Goal: Obtain resource: Obtain resource

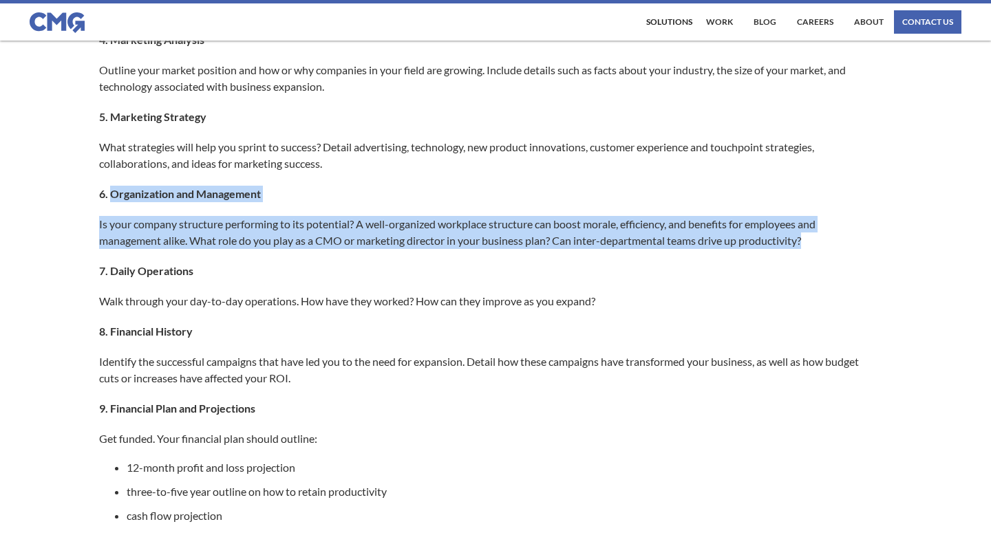
drag, startPoint x: 110, startPoint y: 195, endPoint x: 822, endPoint y: 253, distance: 713.7
click at [824, 254] on div "Successful businesses need forward-thinking solutions to ensure measurable grow…" at bounding box center [495, 254] width 793 height 1664
copy div "Organization and Management Is your company structure performing to its potenti…"
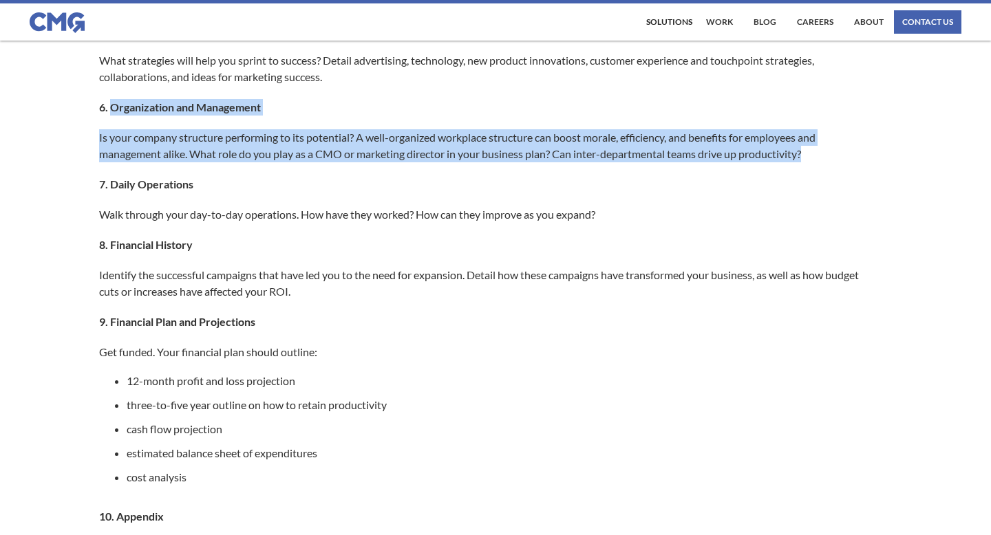
scroll to position [987, 0]
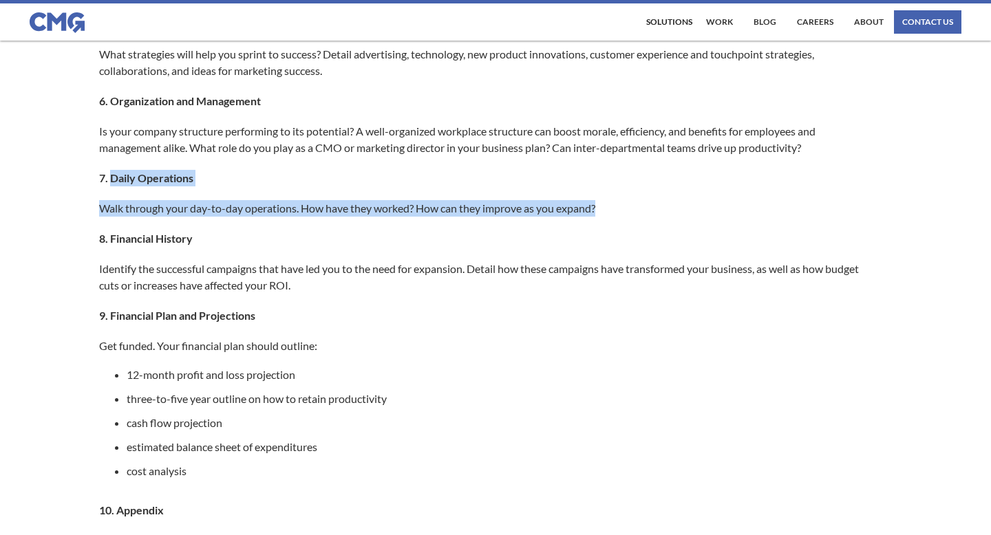
drag, startPoint x: 113, startPoint y: 181, endPoint x: 610, endPoint y: 204, distance: 498.0
click at [610, 204] on div "Successful businesses need forward-thinking solutions to ensure measurable grow…" at bounding box center [495, 161] width 793 height 1664
copy div "Daily Operations Walk through your day-to-day operations. How have they worked?…"
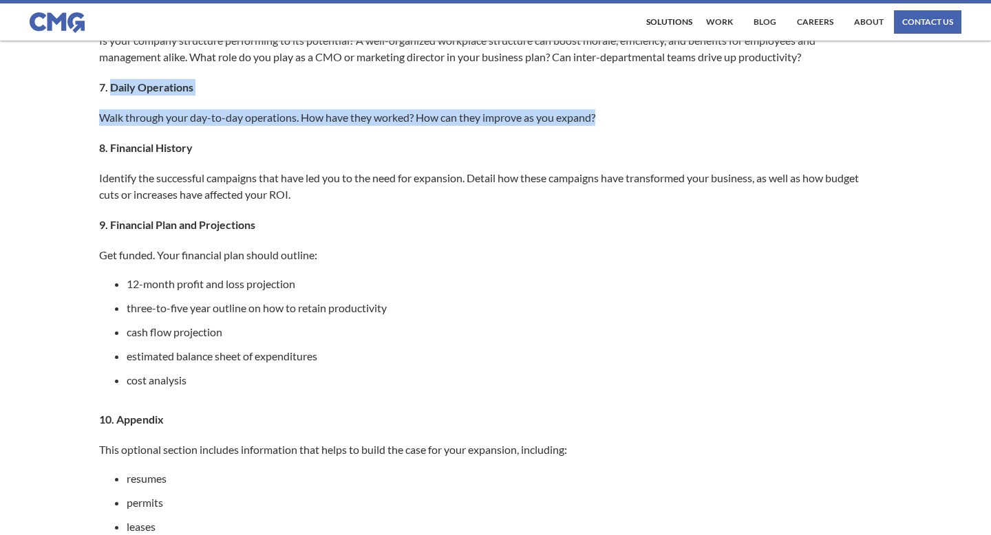
scroll to position [1080, 0]
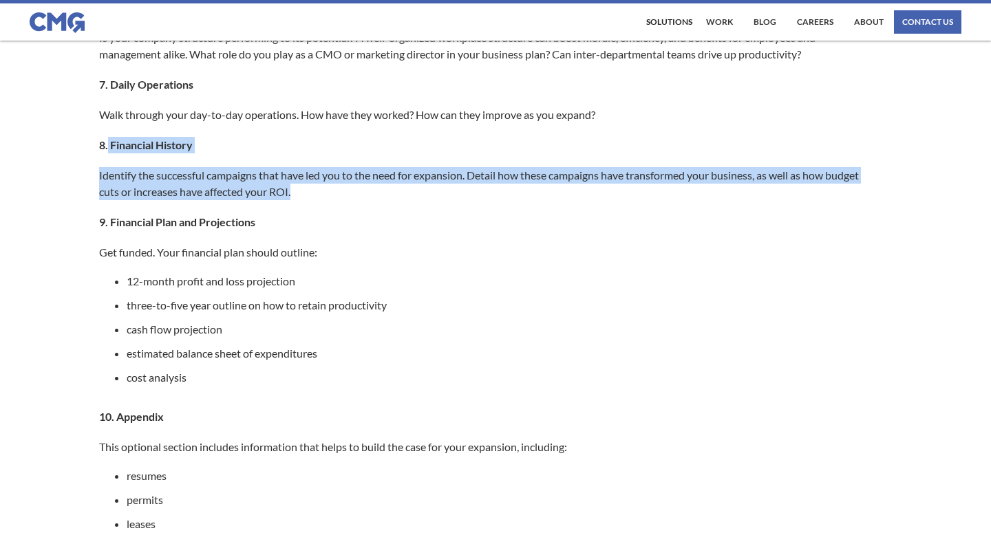
drag, startPoint x: 107, startPoint y: 144, endPoint x: 315, endPoint y: 199, distance: 214.8
click at [316, 200] on div "Successful businesses need forward-thinking solutions to ensure measurable grow…" at bounding box center [495, 68] width 793 height 1664
copy div "Financial History Identify the successful campaigns that have led you to the ne…"
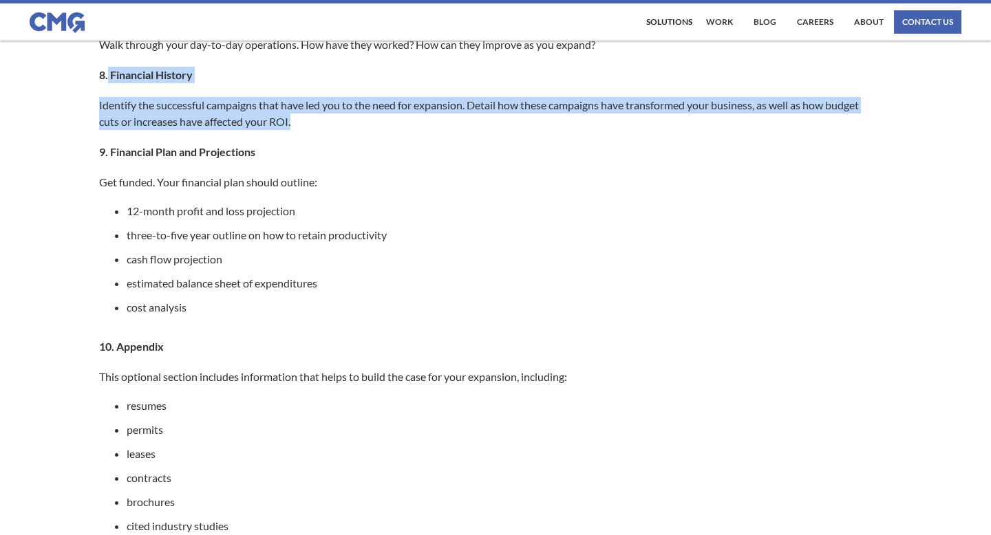
scroll to position [1159, 0]
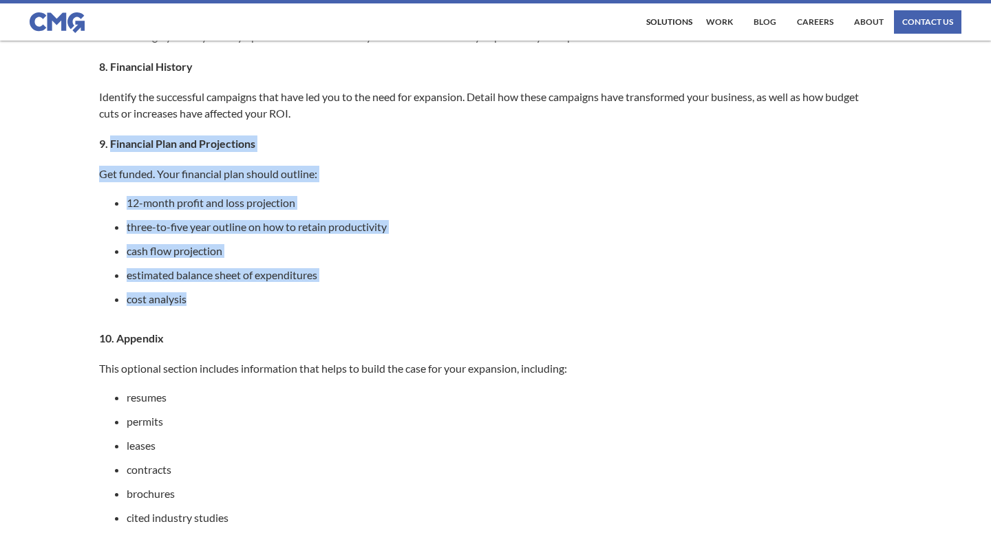
drag, startPoint x: 111, startPoint y: 144, endPoint x: 202, endPoint y: 302, distance: 182.1
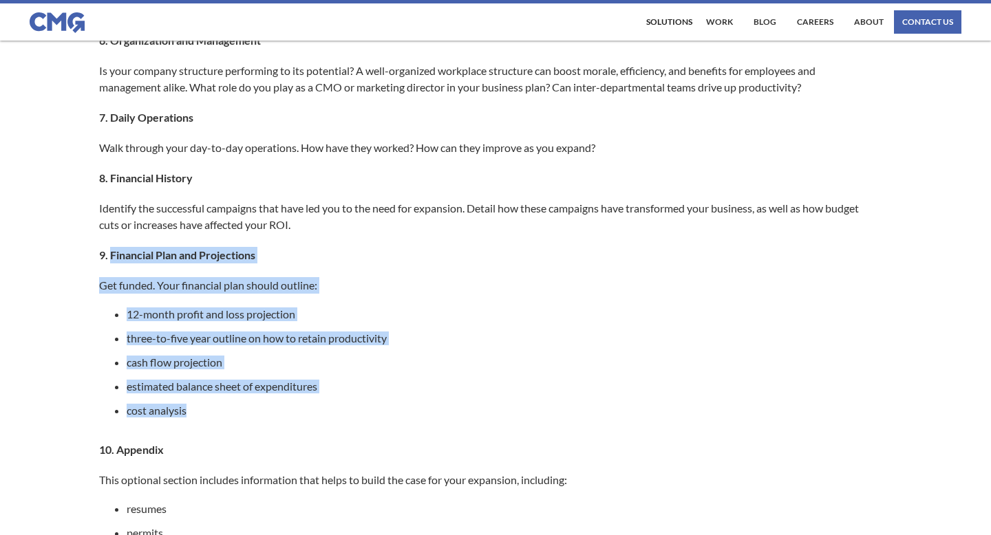
scroll to position [1049, 0]
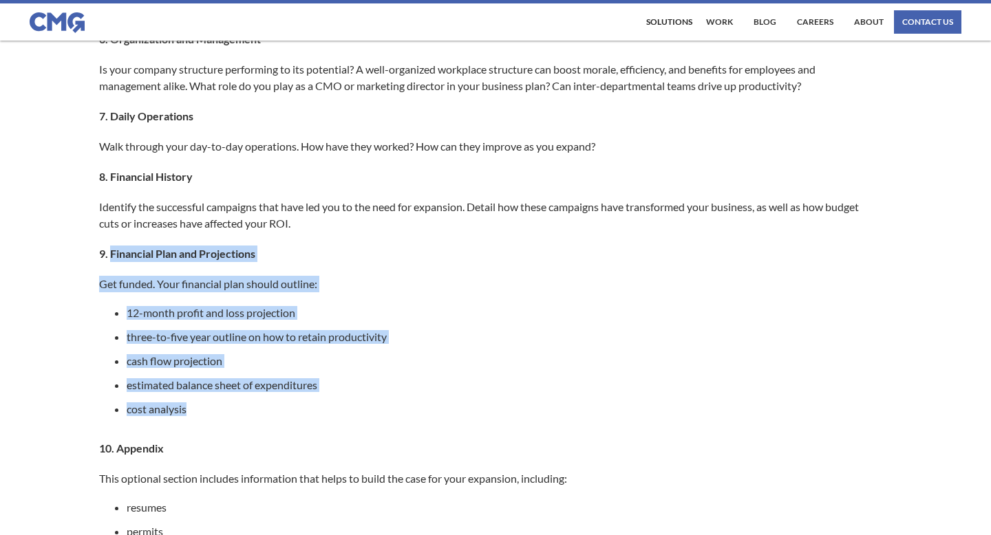
copy div "Financial Plan and Projections Get funded. Your financial plan should outline: …"
